Goal: Task Accomplishment & Management: Manage account settings

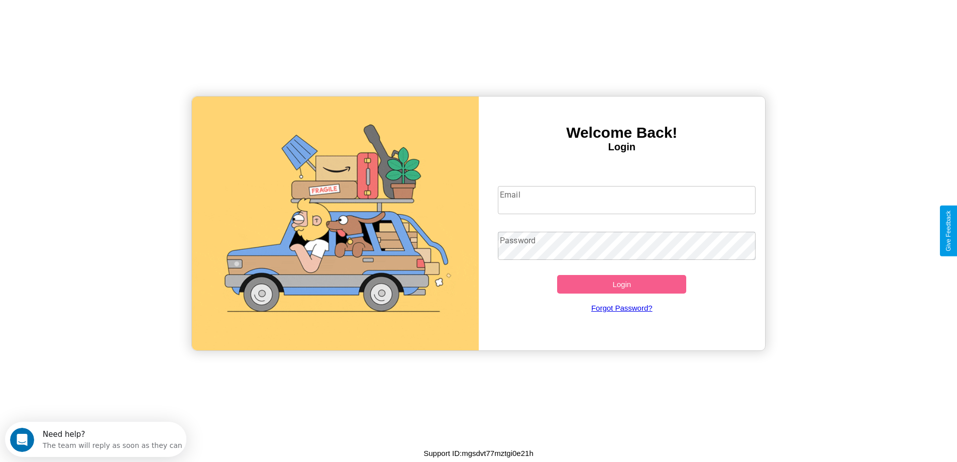
click at [627, 200] on input "Email" at bounding box center [627, 200] width 258 height 28
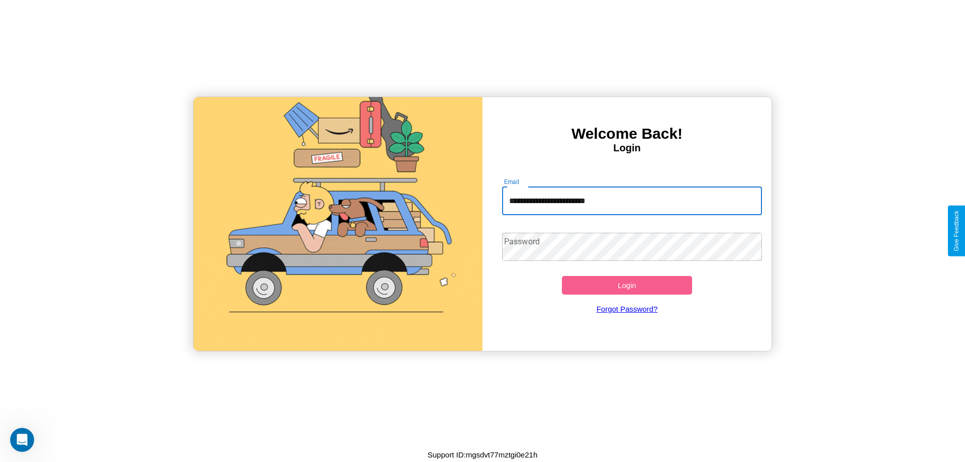
type input "**********"
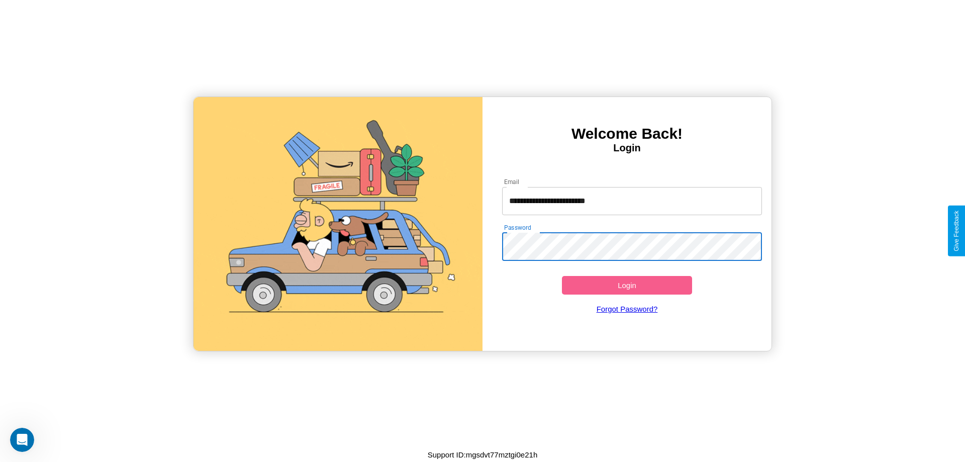
click at [627, 285] on button "Login" at bounding box center [627, 285] width 130 height 19
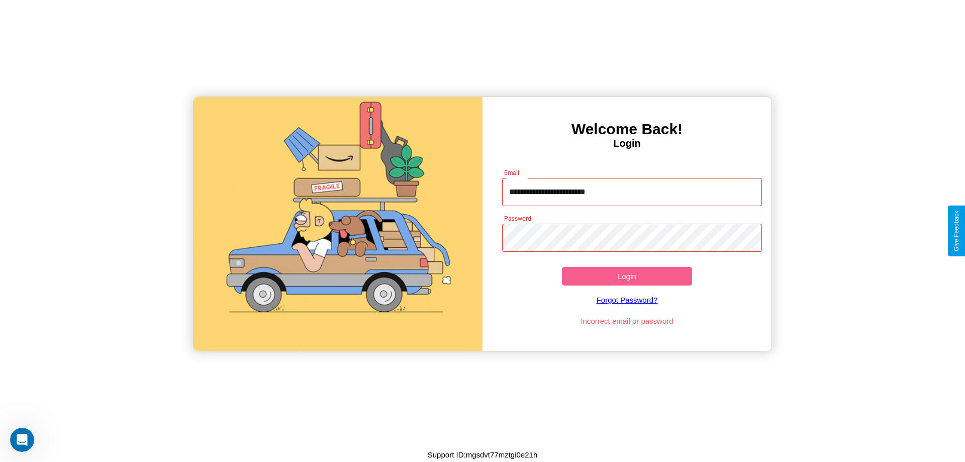
click at [627, 276] on button "Login" at bounding box center [627, 276] width 130 height 19
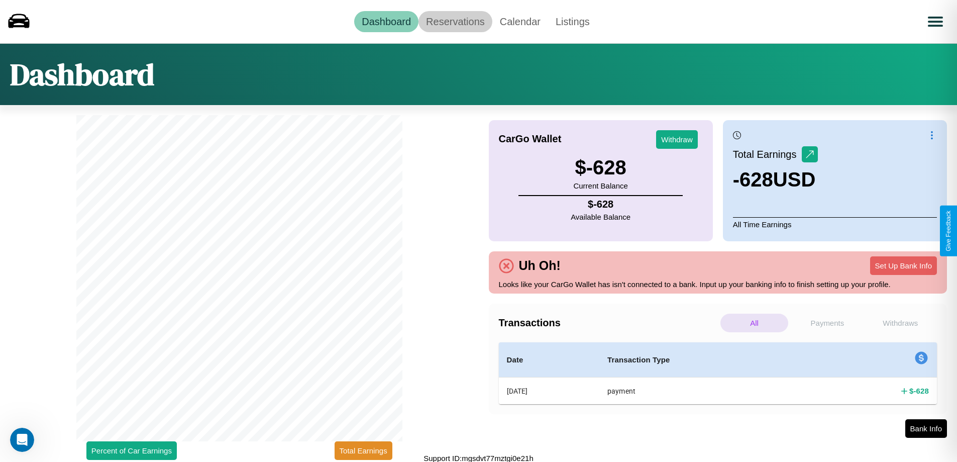
click at [455, 21] on link "Reservations" at bounding box center [456, 21] width 74 height 21
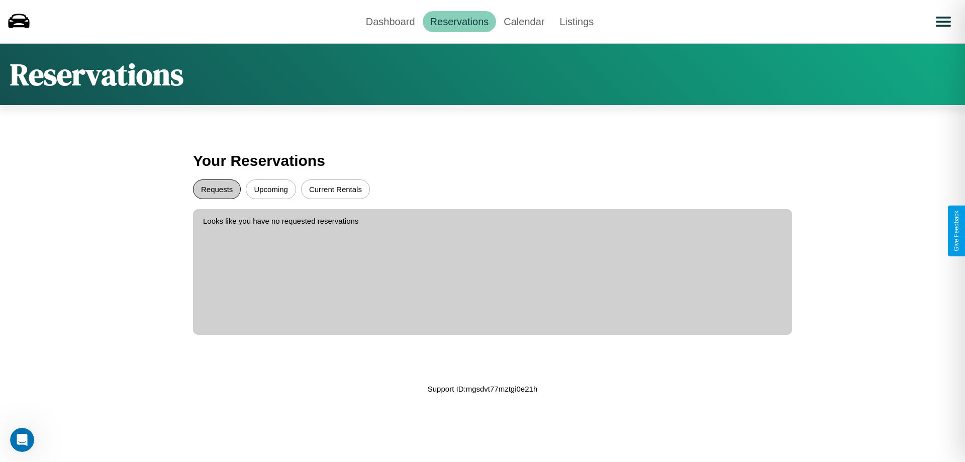
click at [217, 189] on button "Requests" at bounding box center [217, 189] width 48 height 20
click at [271, 189] on button "Upcoming" at bounding box center [271, 189] width 50 height 20
click at [390, 21] on link "Dashboard" at bounding box center [390, 21] width 64 height 21
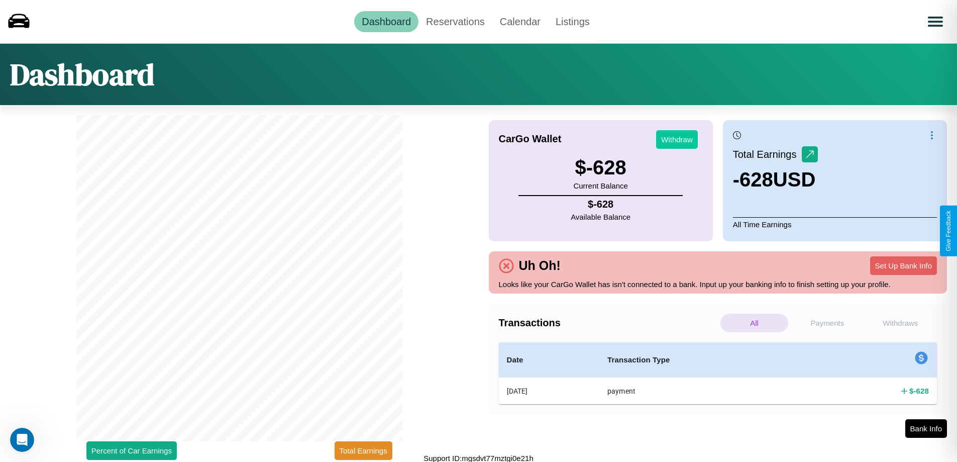
click at [677, 139] on button "Withdraw" at bounding box center [677, 139] width 42 height 19
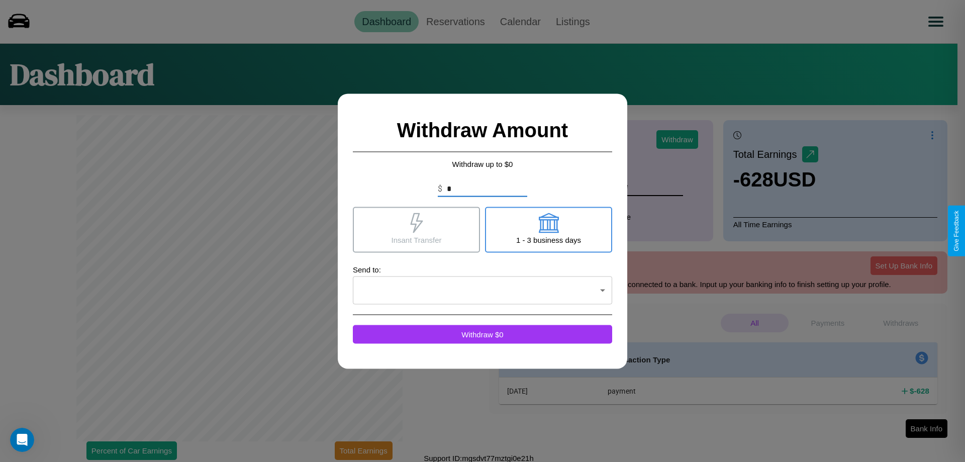
click at [548, 229] on icon at bounding box center [548, 223] width 20 height 20
